Goal: Find specific page/section

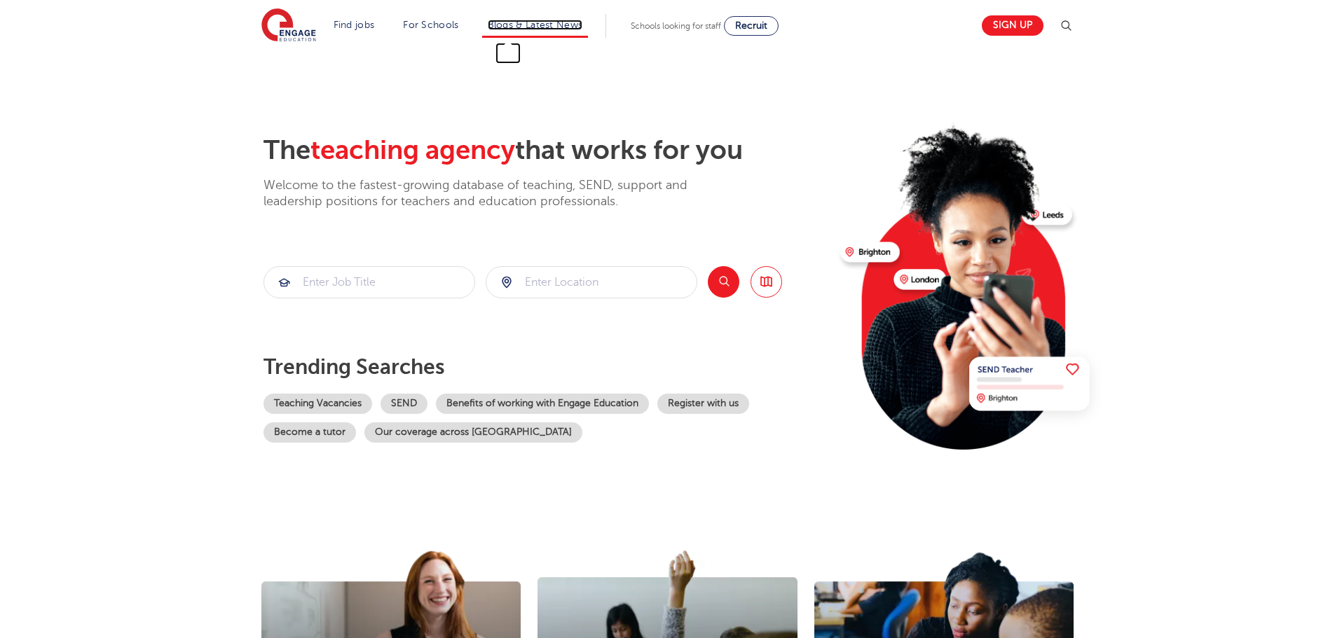
click at [511, 22] on link "Blogs & Latest News" at bounding box center [535, 25] width 95 height 11
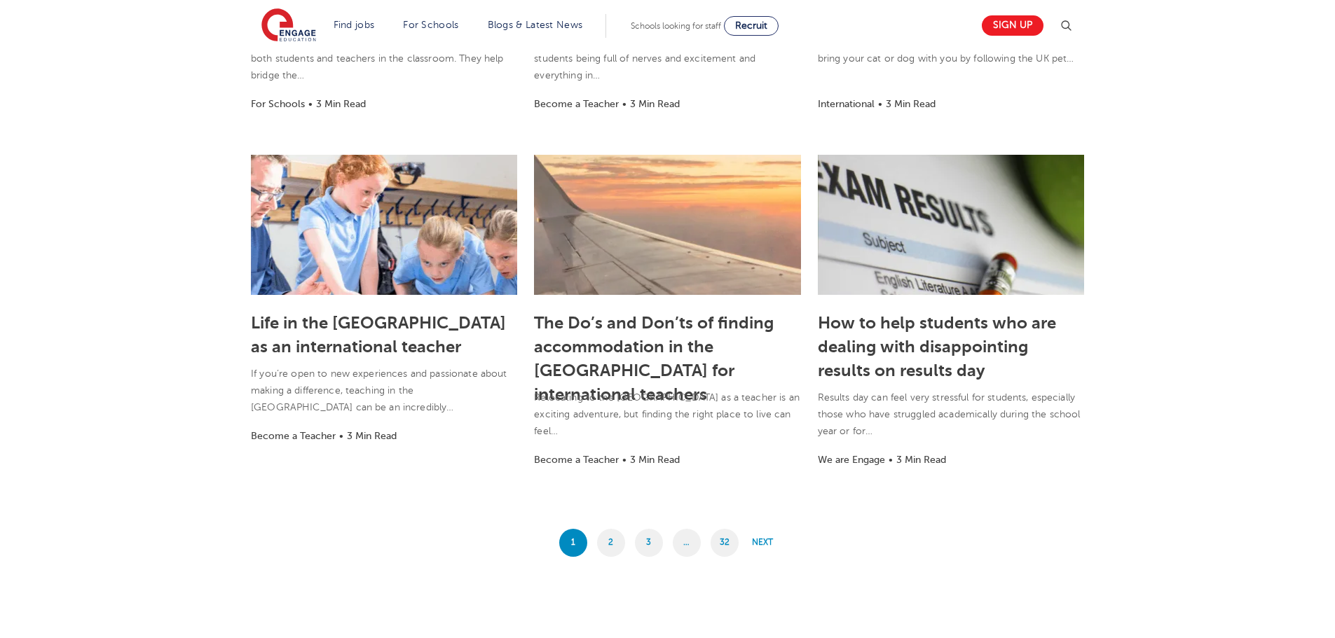
scroll to position [1051, 0]
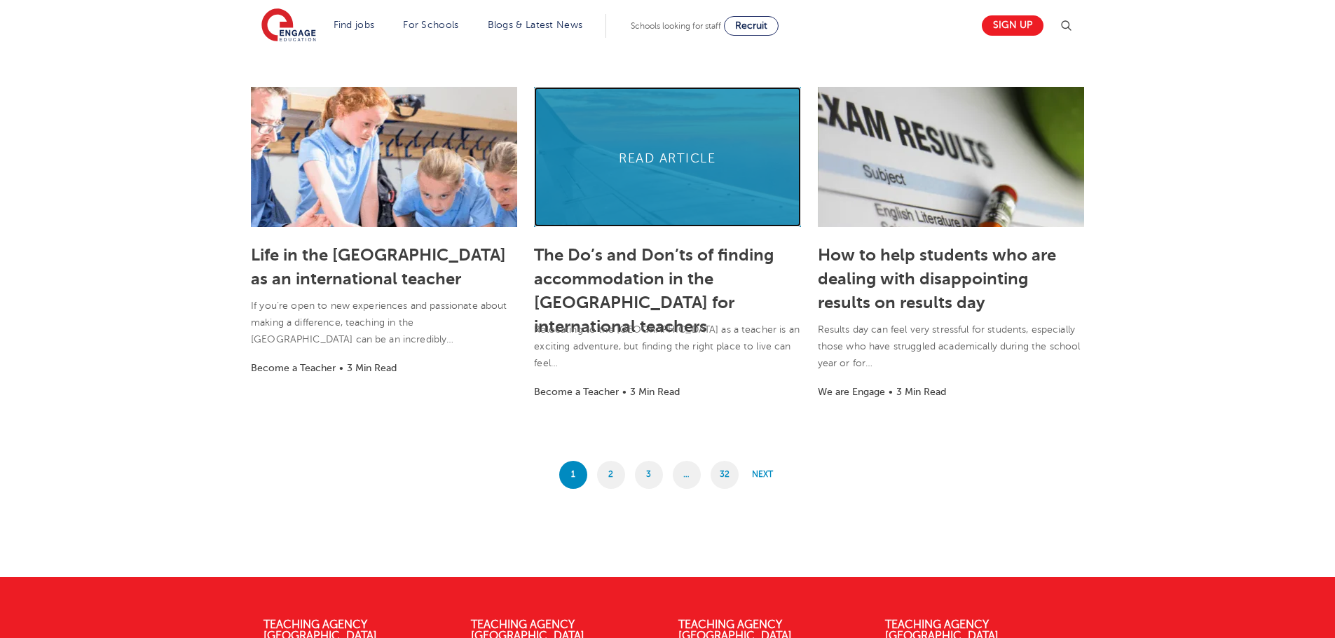
click at [682, 163] on link at bounding box center [667, 157] width 266 height 140
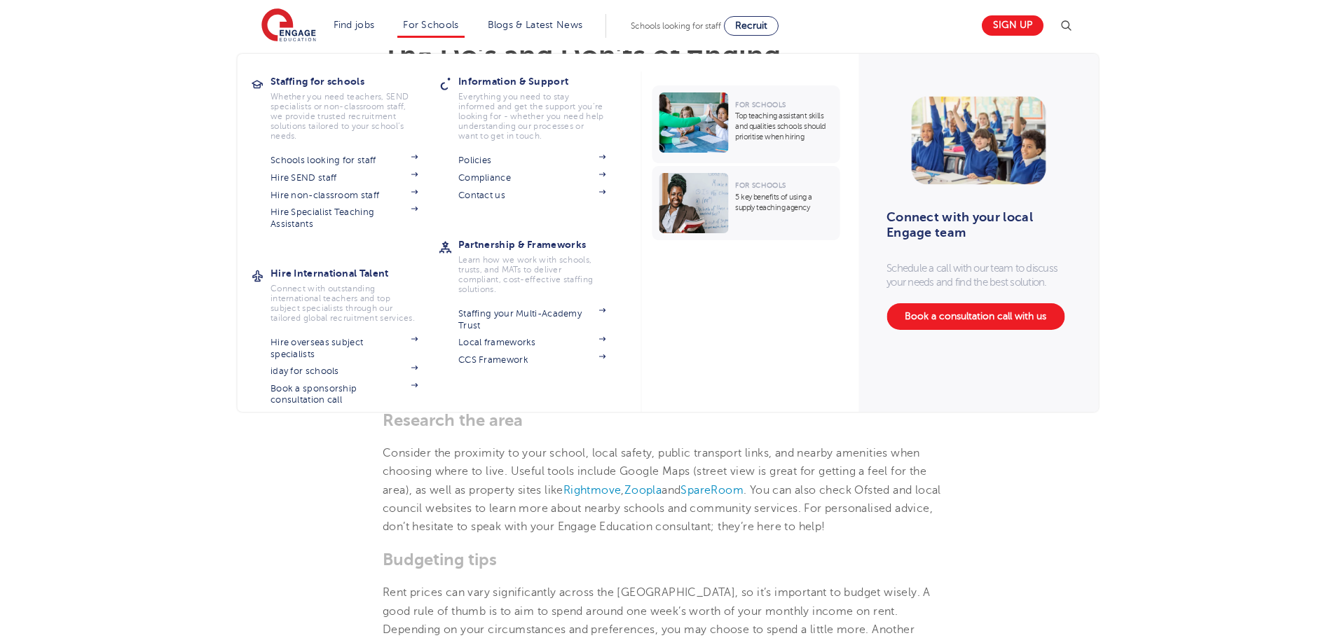
scroll to position [280, 0]
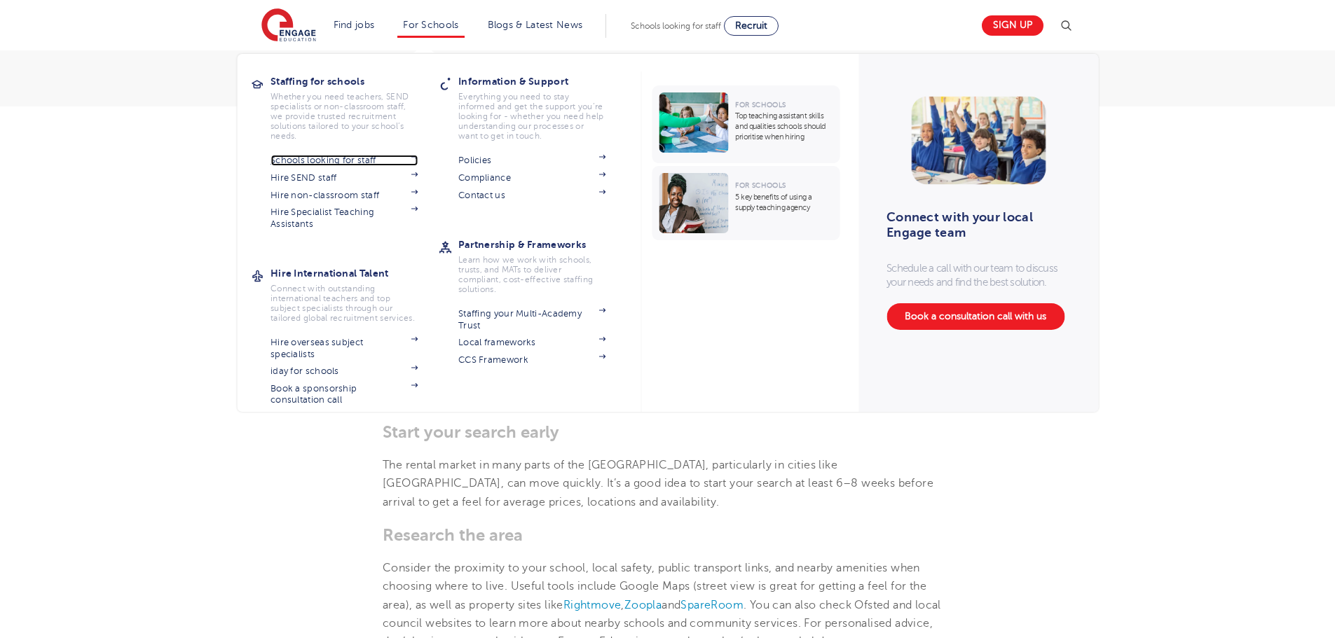
click at [295, 166] on link "Schools looking for staff" at bounding box center [344, 160] width 147 height 11
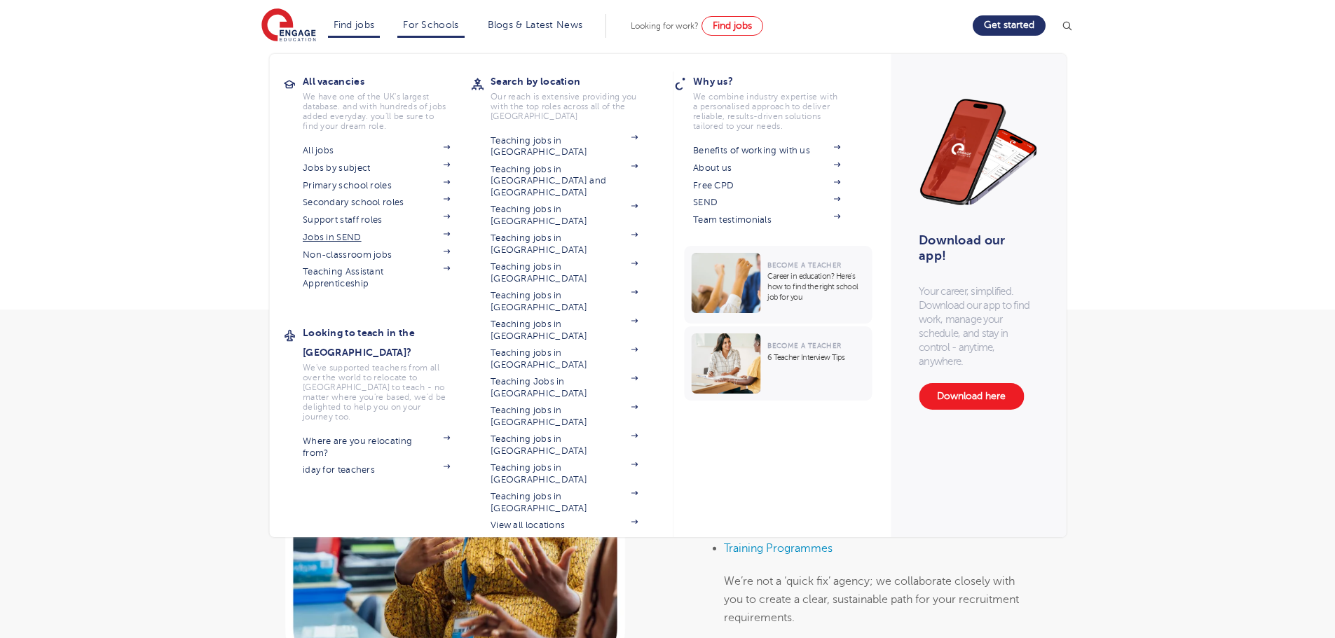
scroll to position [420, 0]
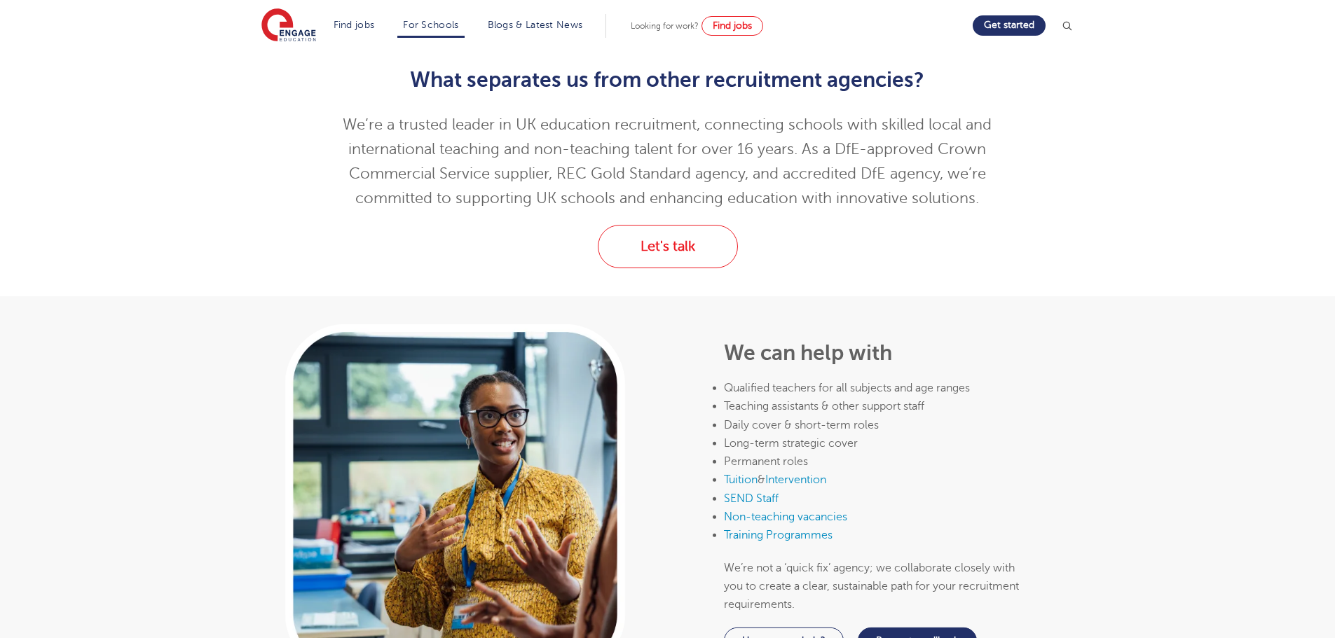
click at [113, 344] on div "We can help with Qualified teachers for all subjects and age ranges Teaching as…" at bounding box center [667, 499] width 1335 height 406
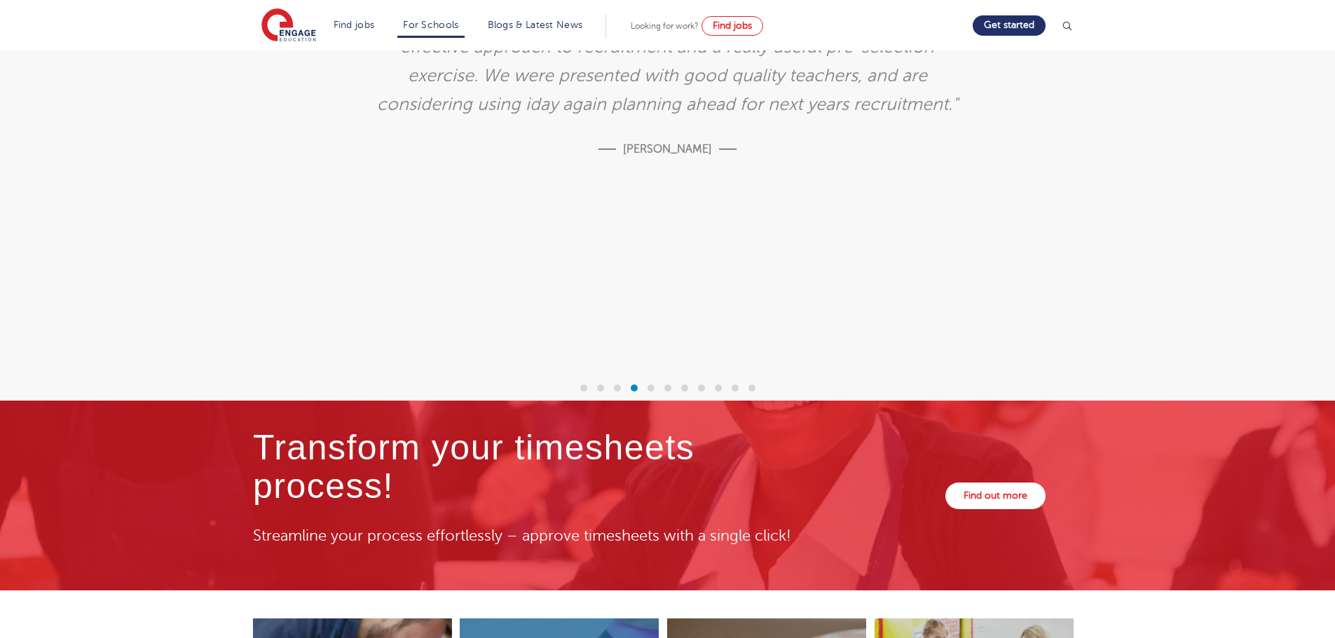
scroll to position [3756, 0]
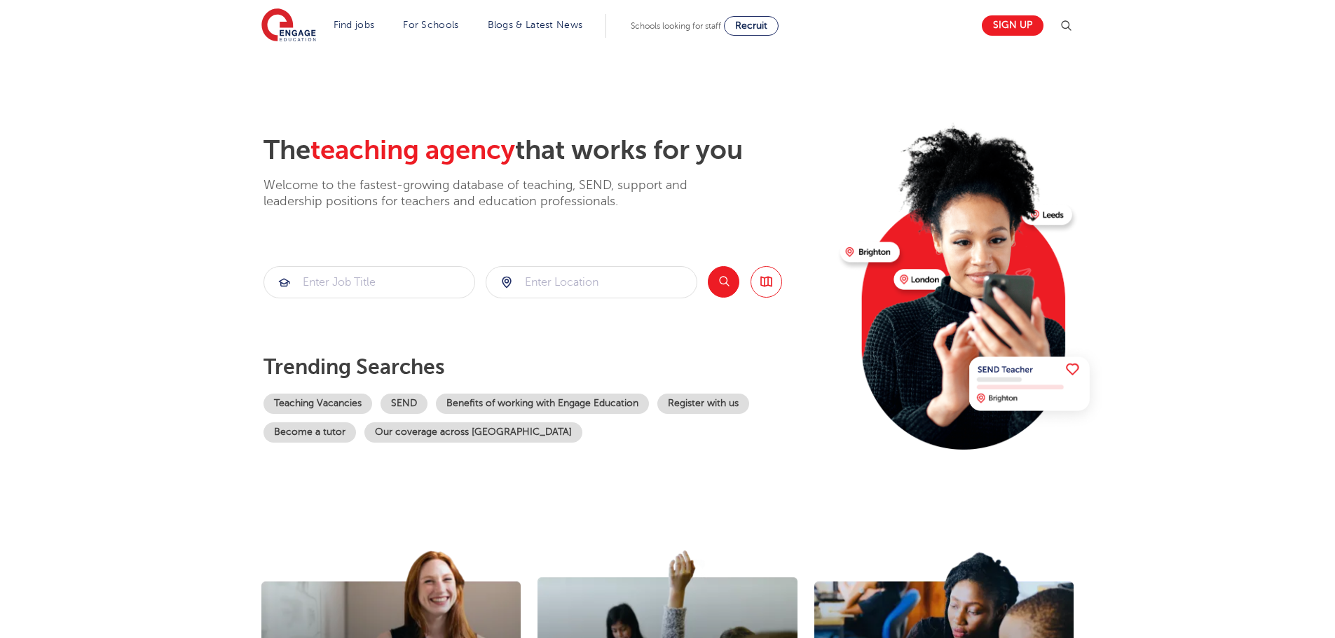
click at [107, 364] on section "The teaching agency that works for you Welcome to the fastest-growing database …" at bounding box center [667, 281] width 1335 height 463
